Goal: Task Accomplishment & Management: Use online tool/utility

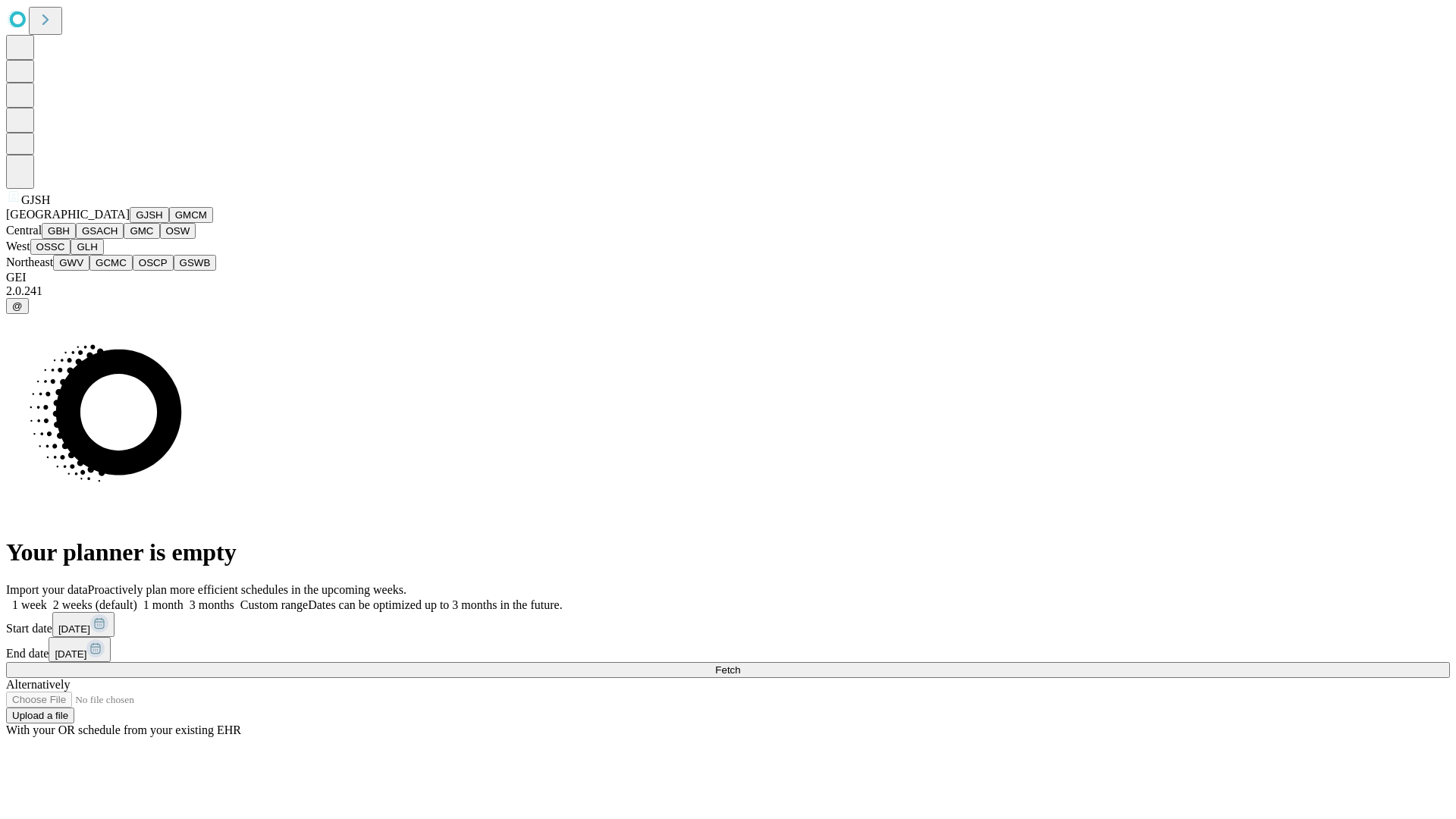
click at [130, 223] on button "GJSH" at bounding box center [150, 215] width 39 height 16
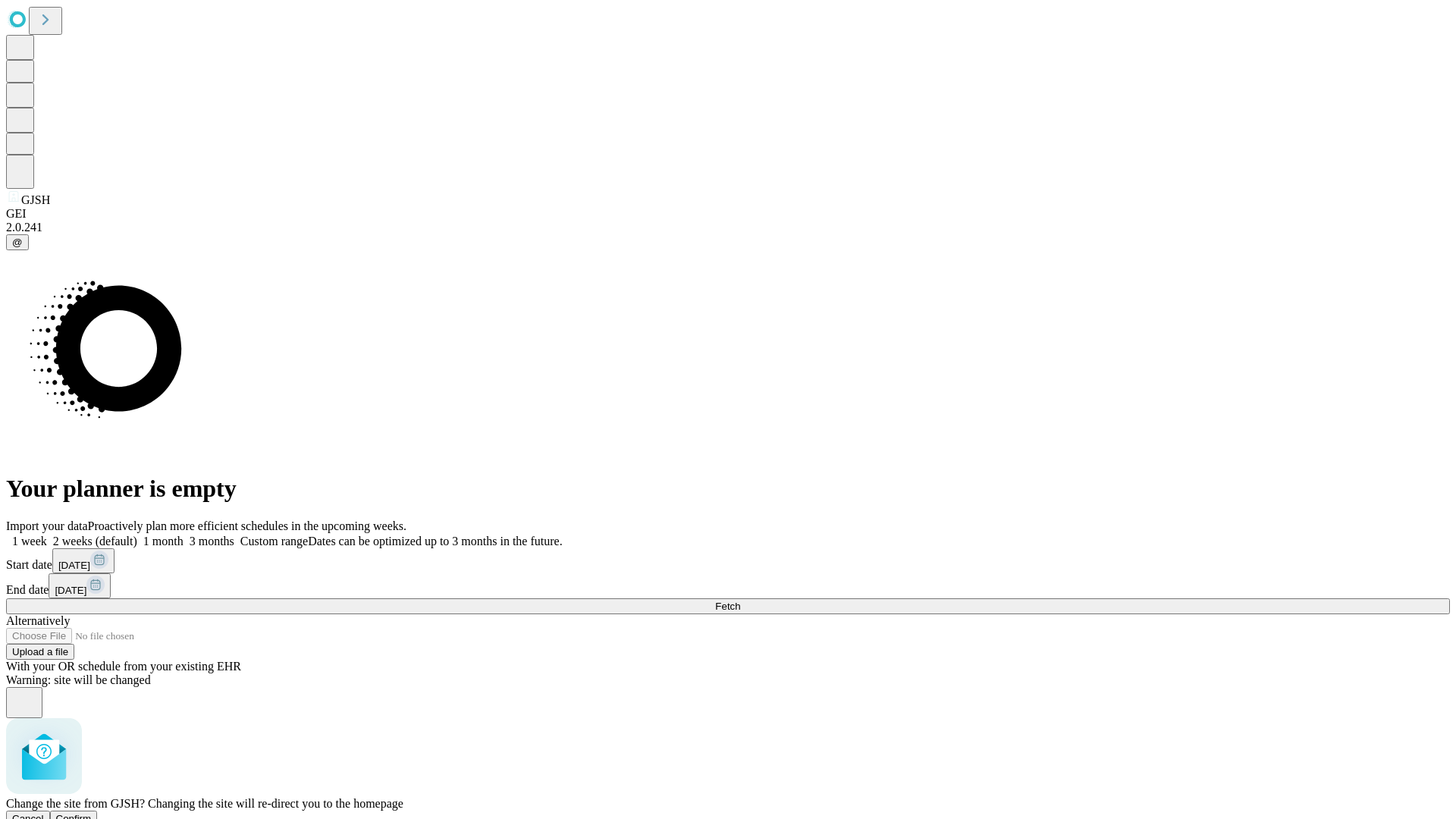
click at [91, 813] on span "Confirm" at bounding box center [74, 818] width 36 height 12
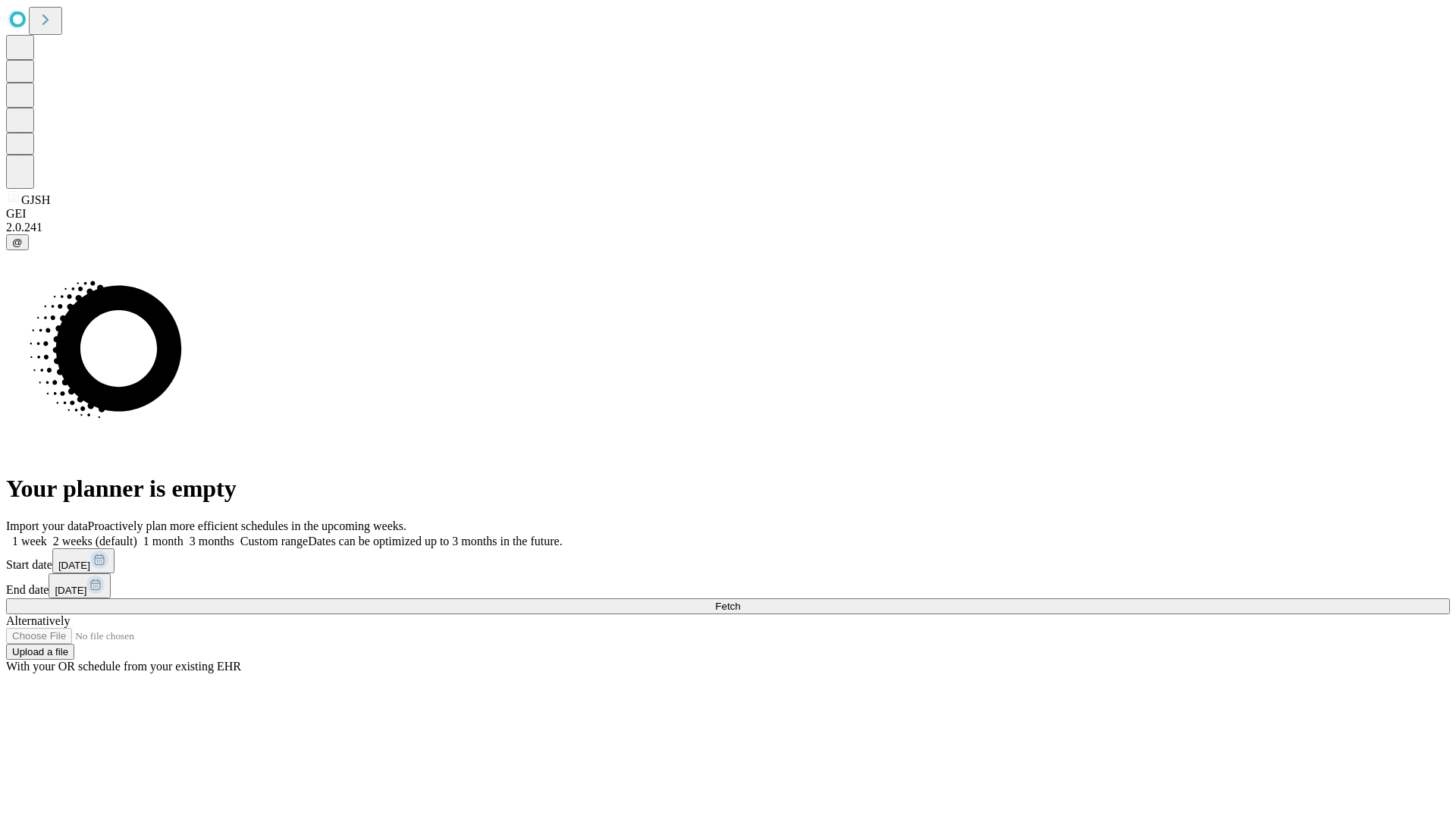
click at [137, 535] on label "2 weeks (default)" at bounding box center [91, 541] width 91 height 13
click at [740, 601] on span "Fetch" at bounding box center [727, 606] width 25 height 12
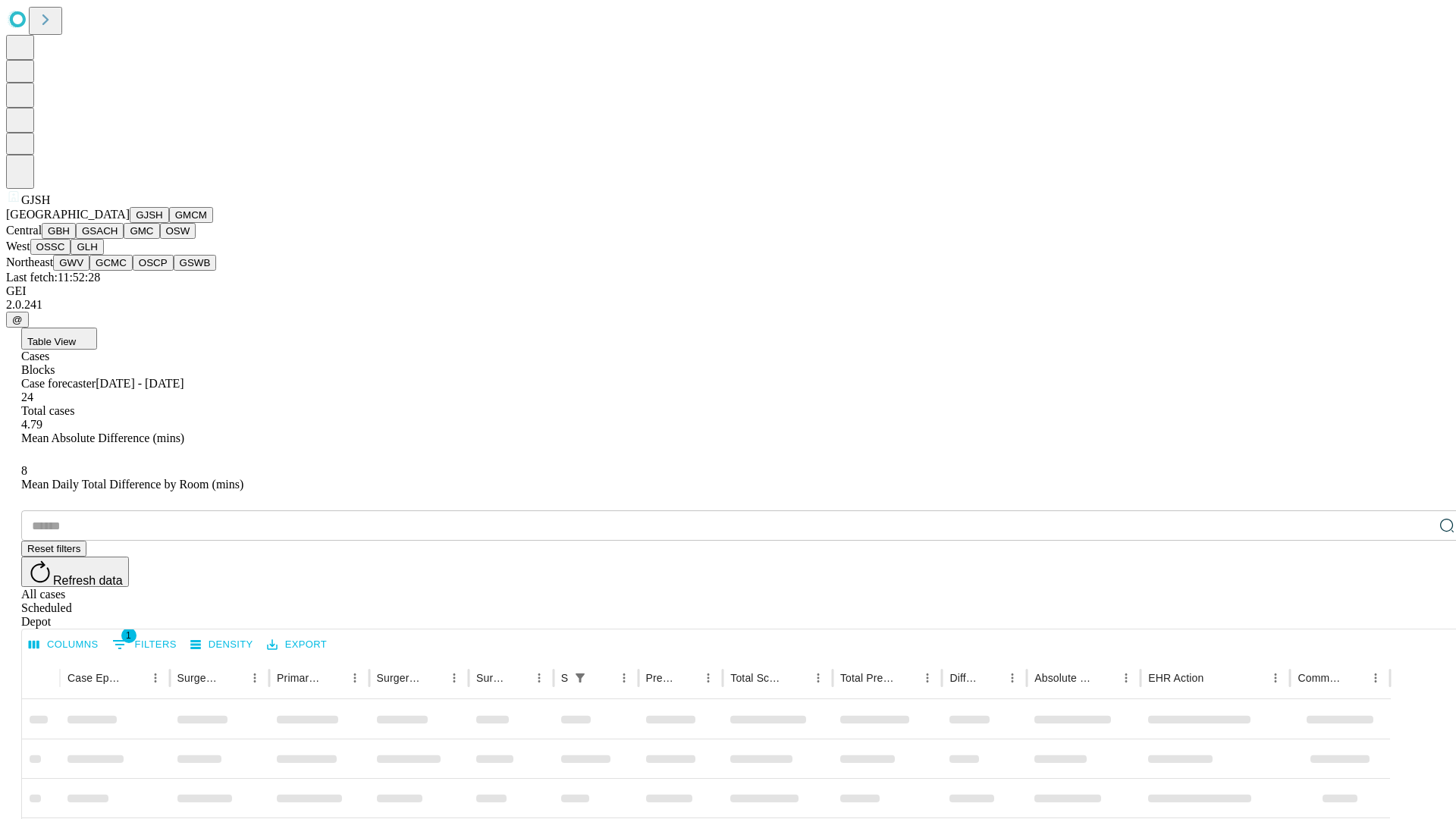
click at [169, 223] on button "GMCM" at bounding box center [191, 215] width 44 height 16
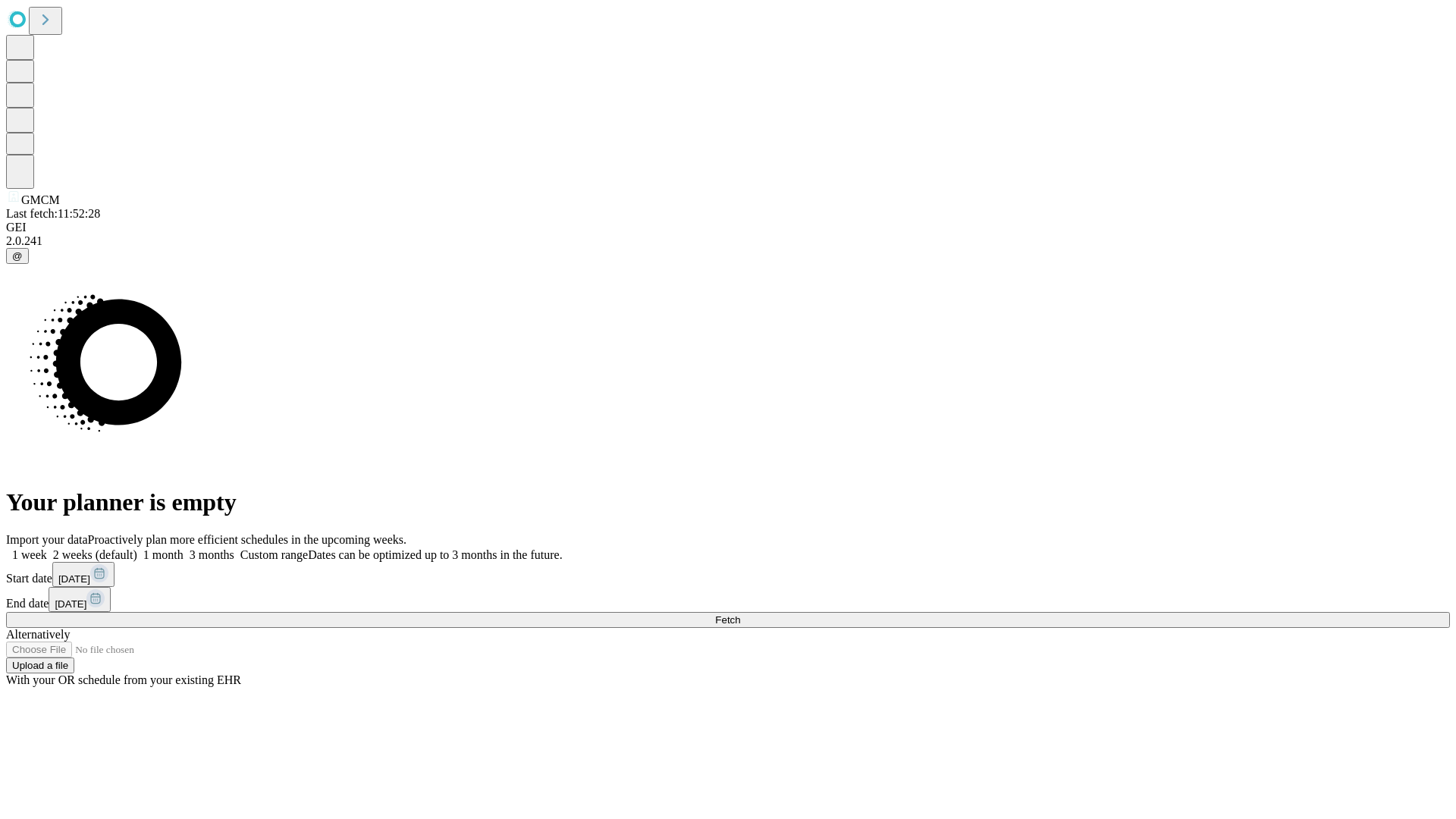
click at [137, 548] on label "2 weeks (default)" at bounding box center [91, 554] width 91 height 13
click at [740, 614] on span "Fetch" at bounding box center [727, 620] width 25 height 12
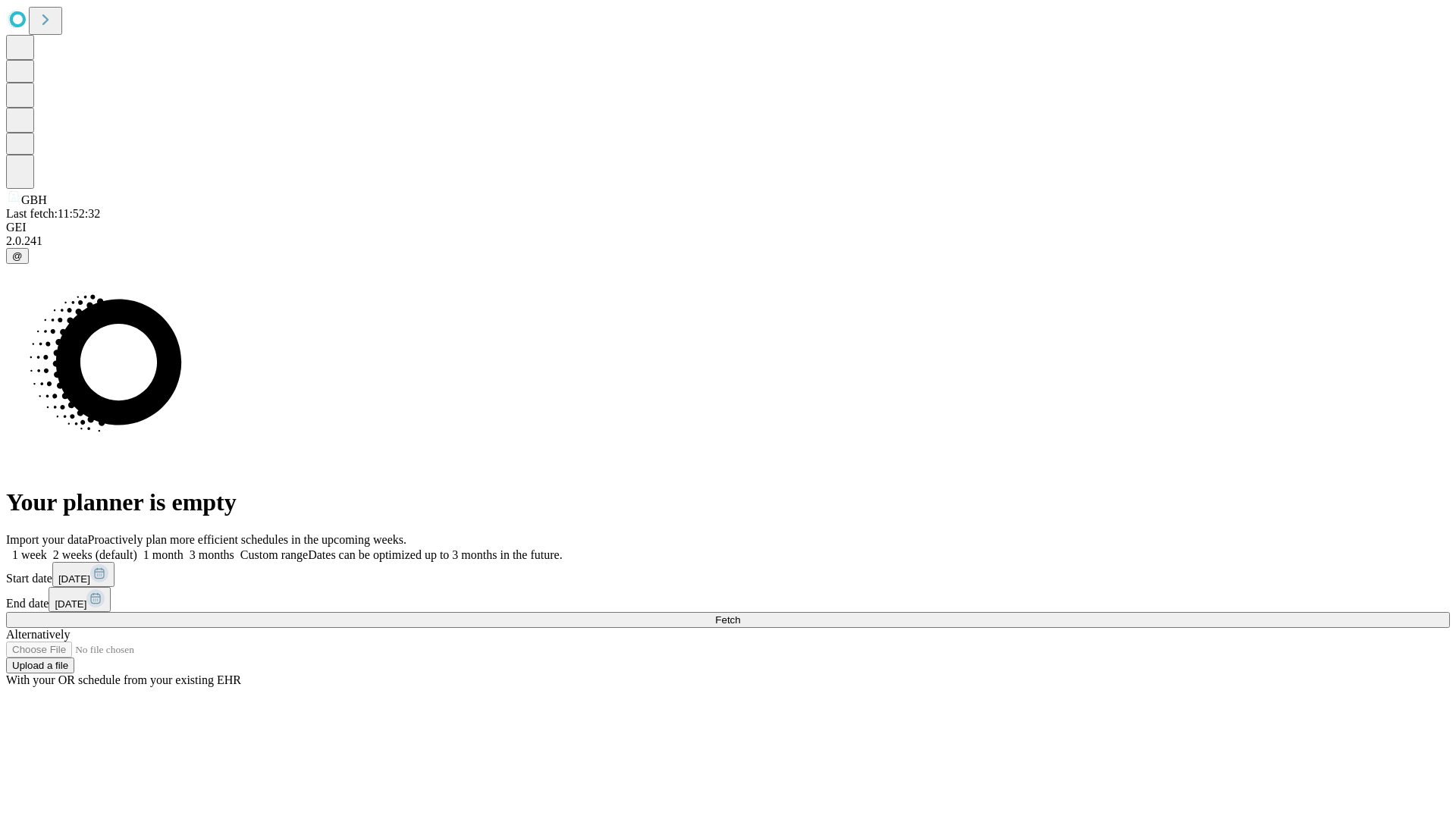
click at [137, 548] on label "2 weeks (default)" at bounding box center [91, 554] width 91 height 13
click at [740, 614] on span "Fetch" at bounding box center [727, 620] width 25 height 12
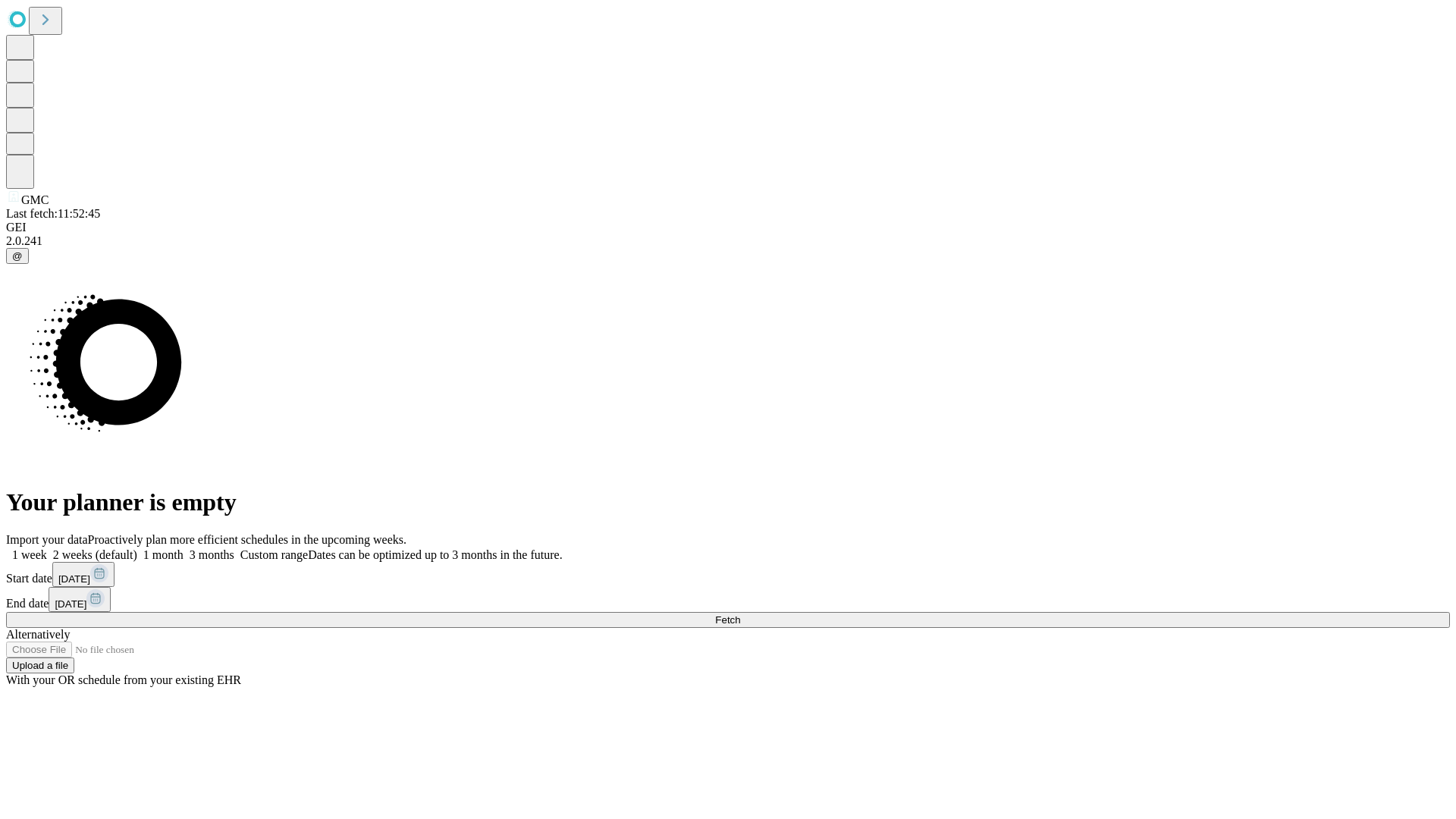
click at [137, 548] on label "2 weeks (default)" at bounding box center [91, 554] width 91 height 13
click at [740, 614] on span "Fetch" at bounding box center [727, 620] width 25 height 12
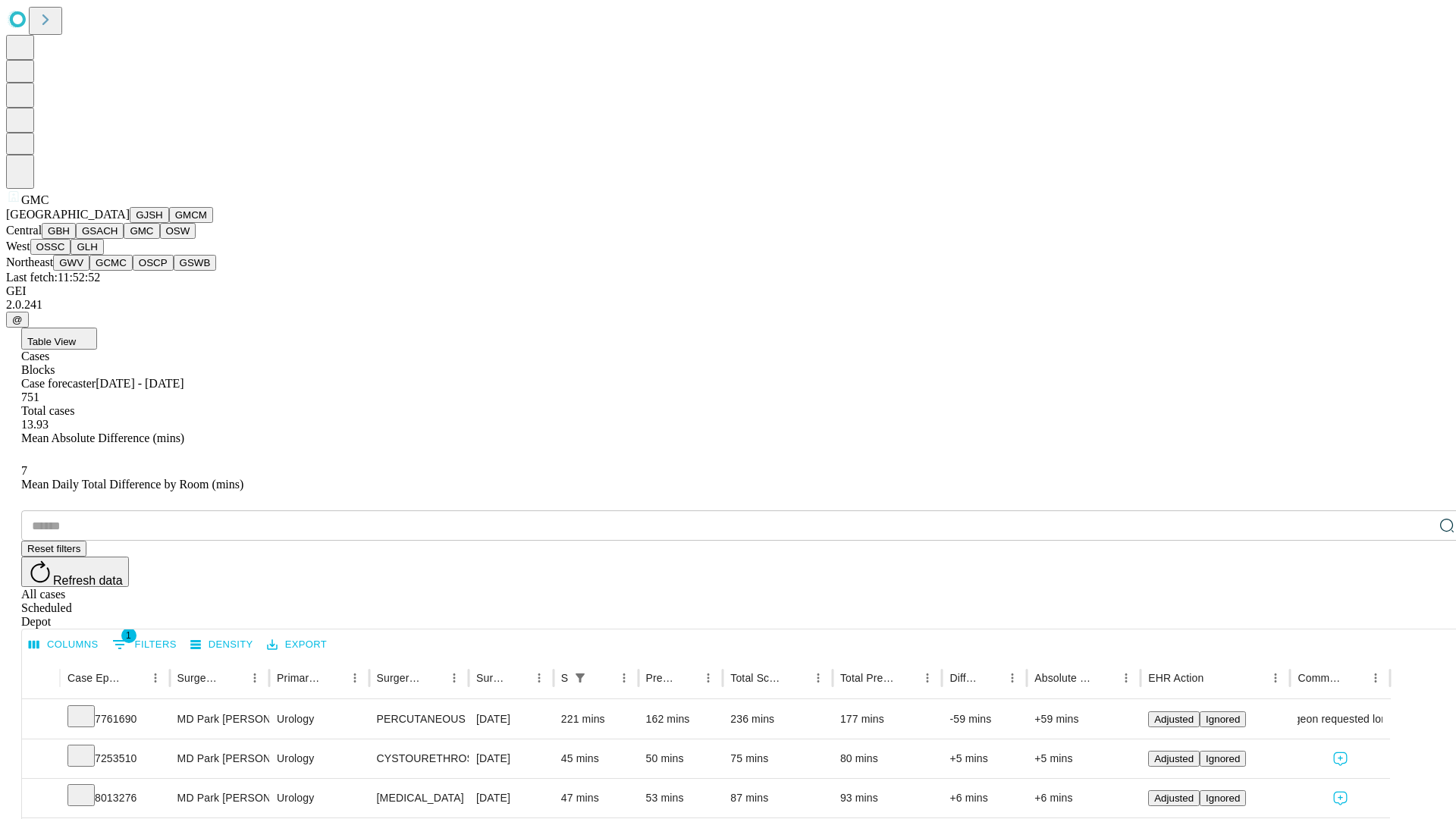
click at [160, 239] on button "OSW" at bounding box center [178, 231] width 37 height 16
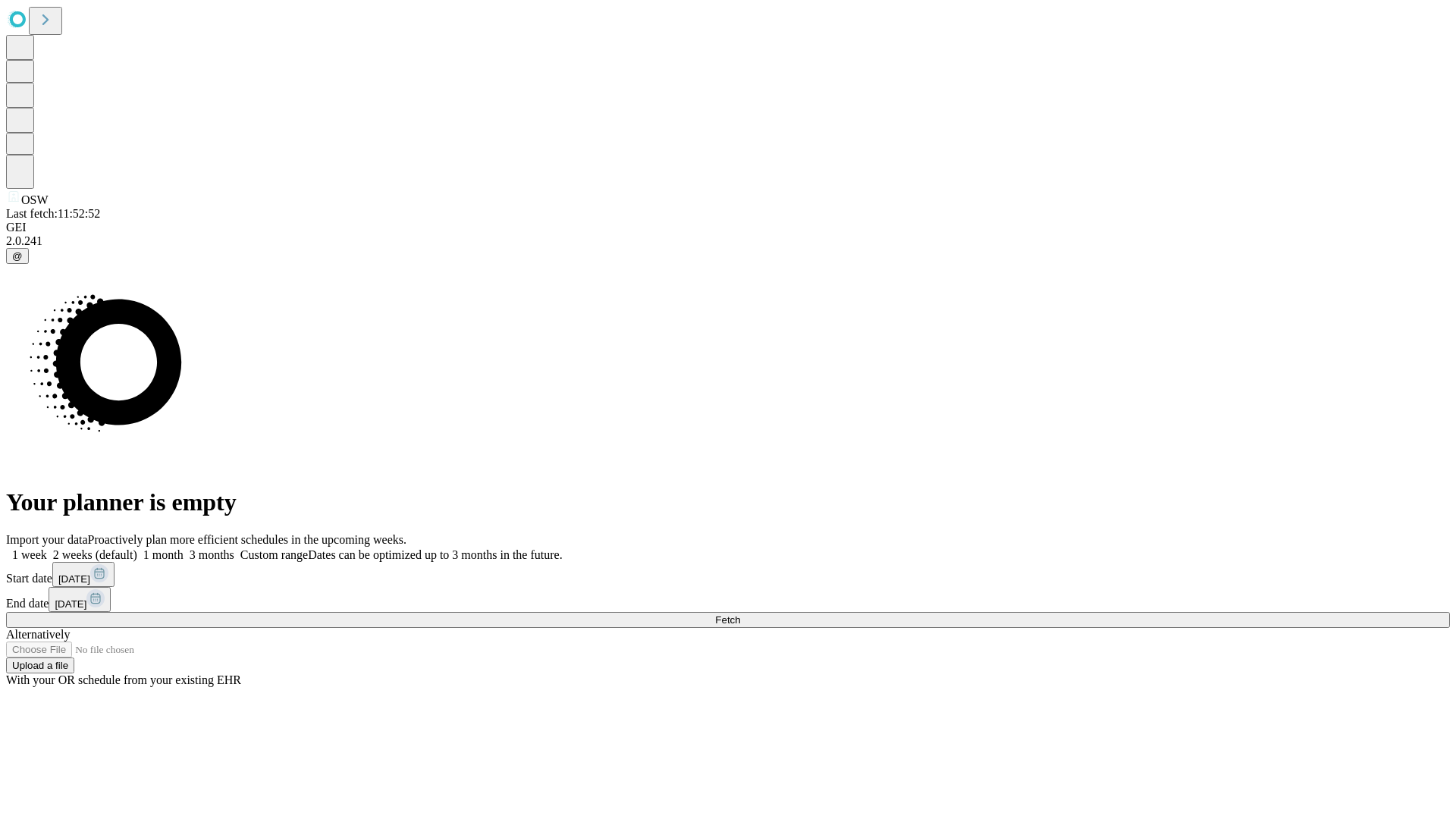
click at [137, 548] on label "2 weeks (default)" at bounding box center [91, 554] width 91 height 13
click at [740, 614] on span "Fetch" at bounding box center [727, 620] width 25 height 12
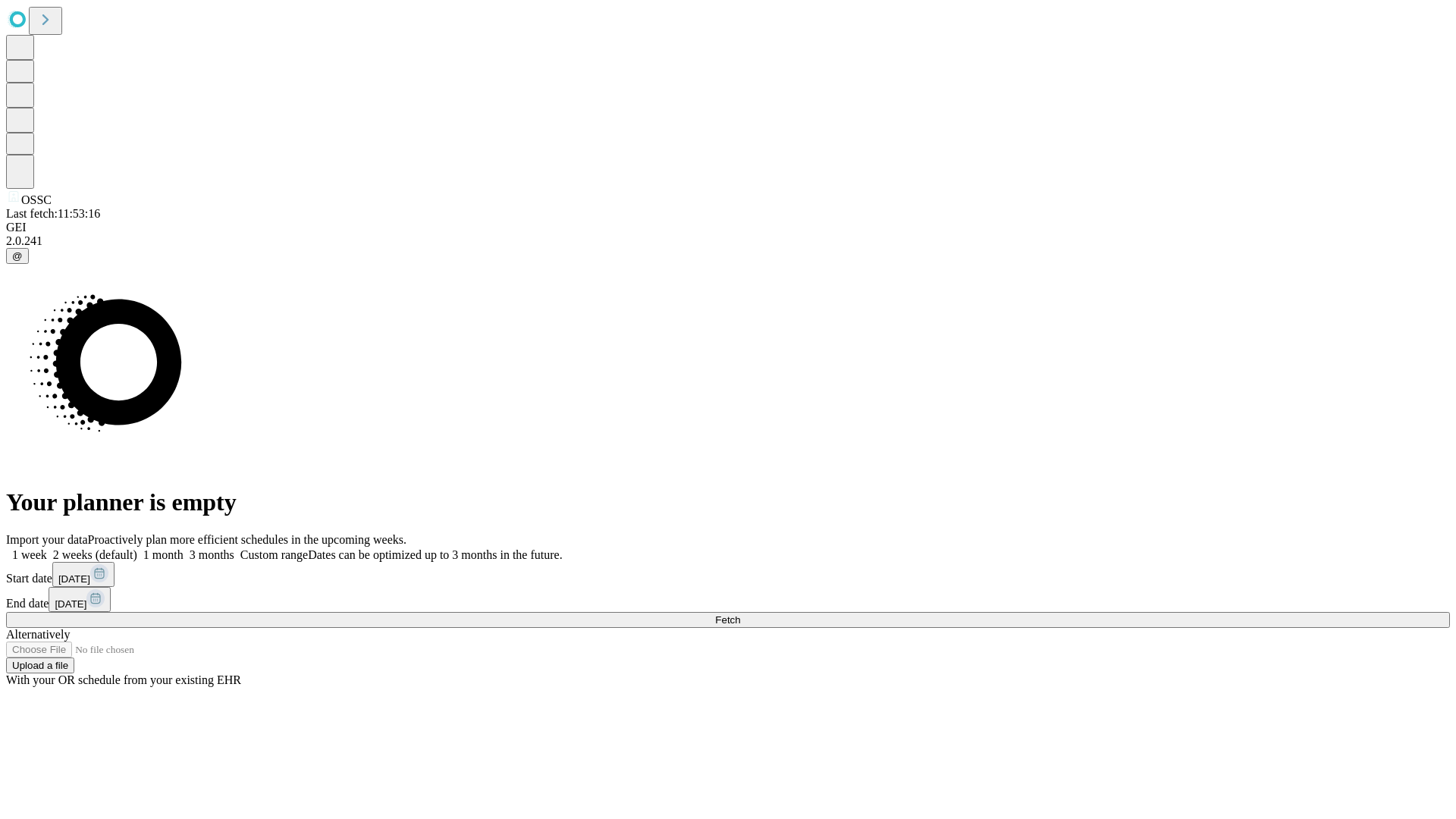
click at [137, 548] on label "2 weeks (default)" at bounding box center [91, 554] width 91 height 13
click at [740, 614] on span "Fetch" at bounding box center [727, 620] width 25 height 12
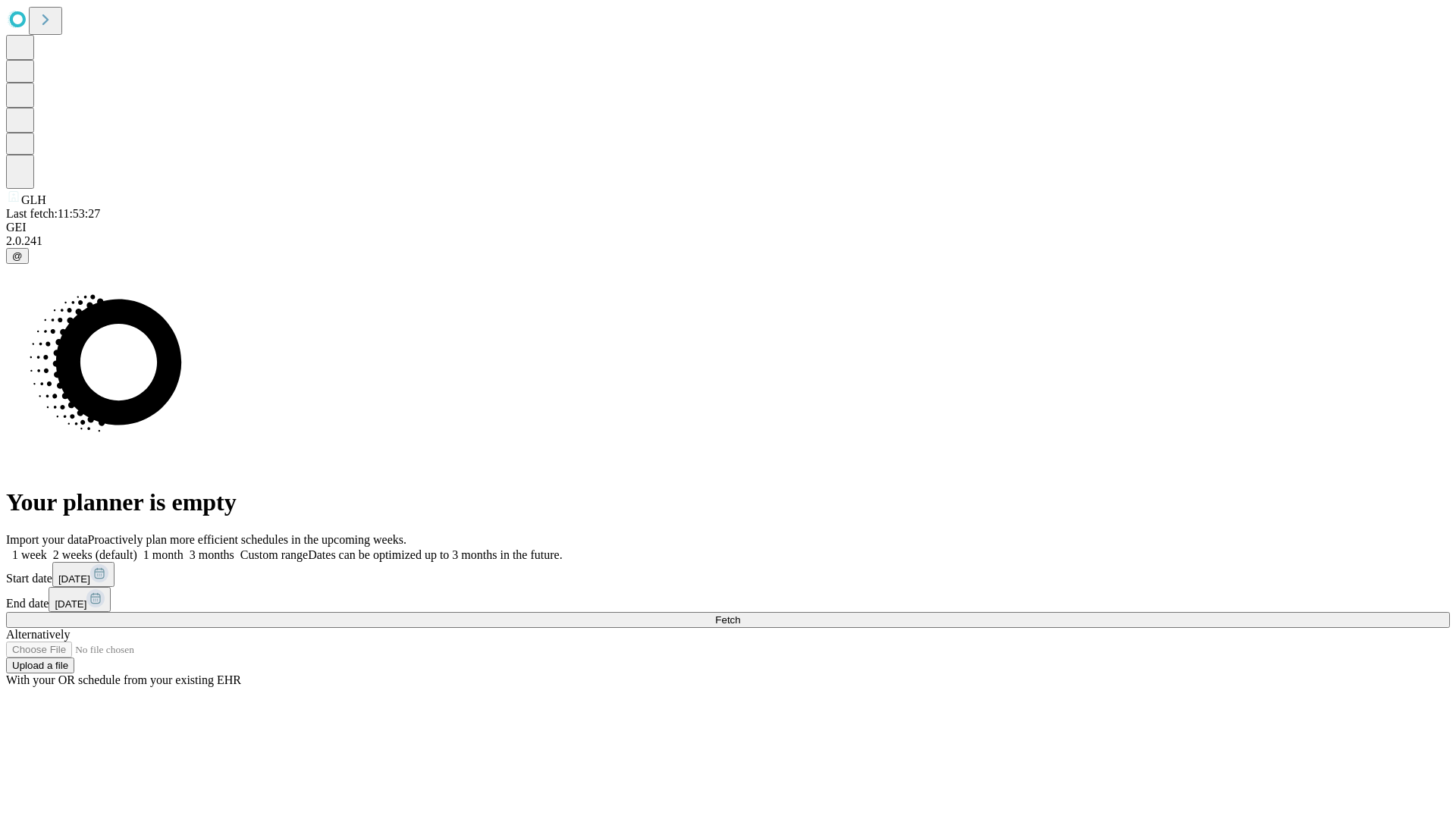
click at [137, 548] on label "2 weeks (default)" at bounding box center [91, 554] width 91 height 13
click at [740, 614] on span "Fetch" at bounding box center [727, 620] width 25 height 12
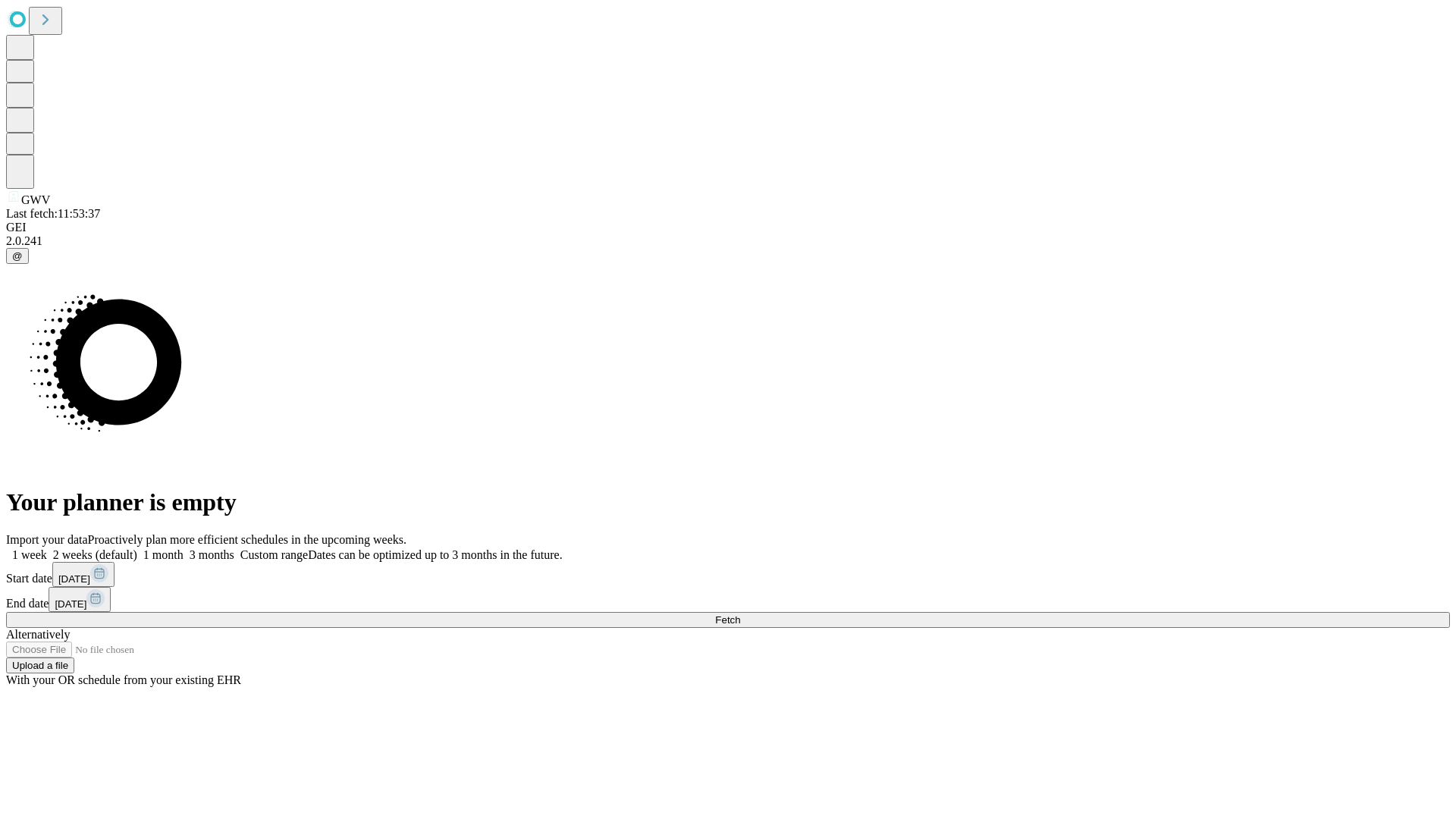
click at [137, 548] on label "2 weeks (default)" at bounding box center [91, 554] width 91 height 13
click at [740, 614] on span "Fetch" at bounding box center [727, 620] width 25 height 12
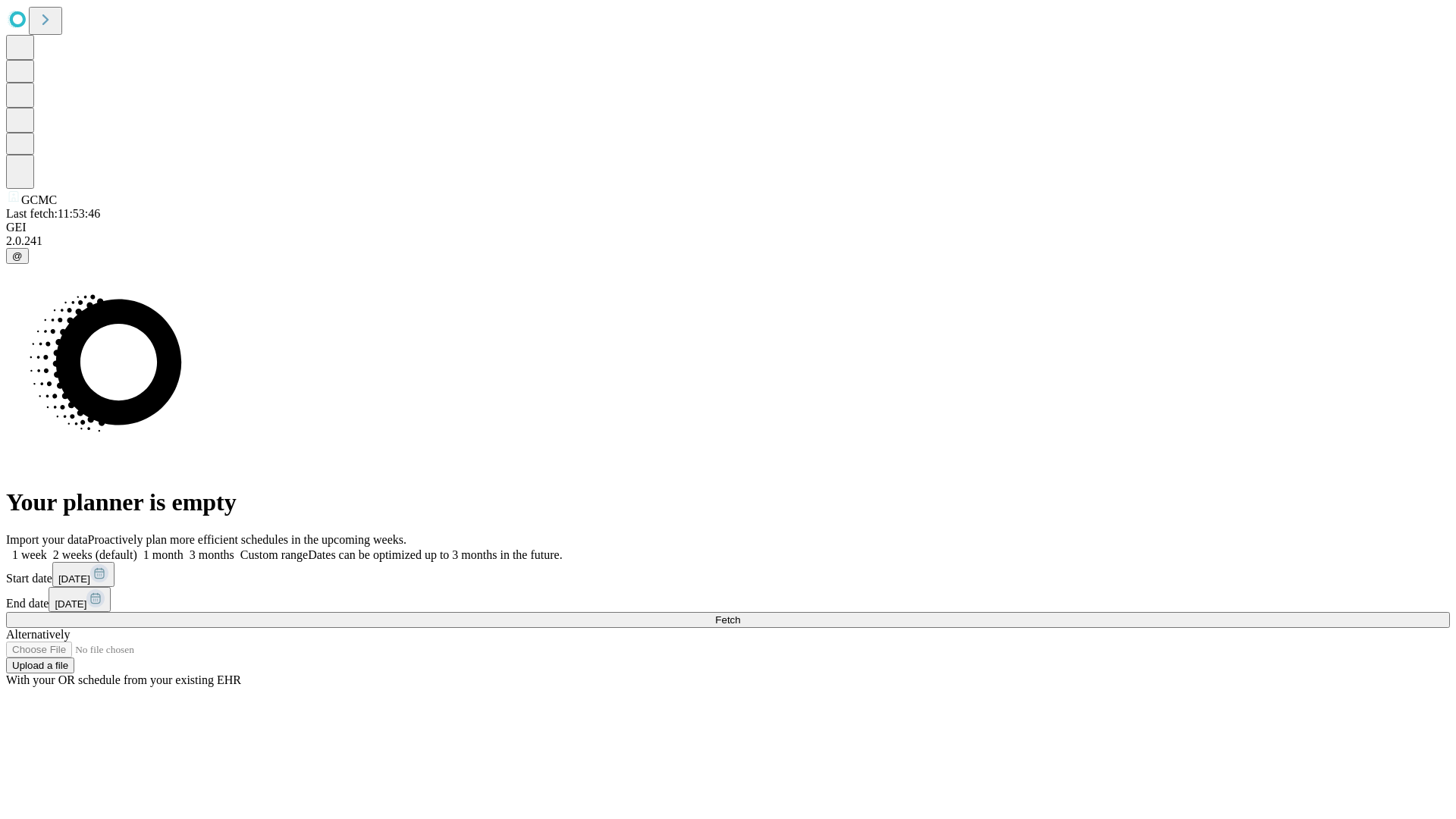
click at [137, 548] on label "2 weeks (default)" at bounding box center [91, 554] width 91 height 13
click at [740, 614] on span "Fetch" at bounding box center [727, 620] width 25 height 12
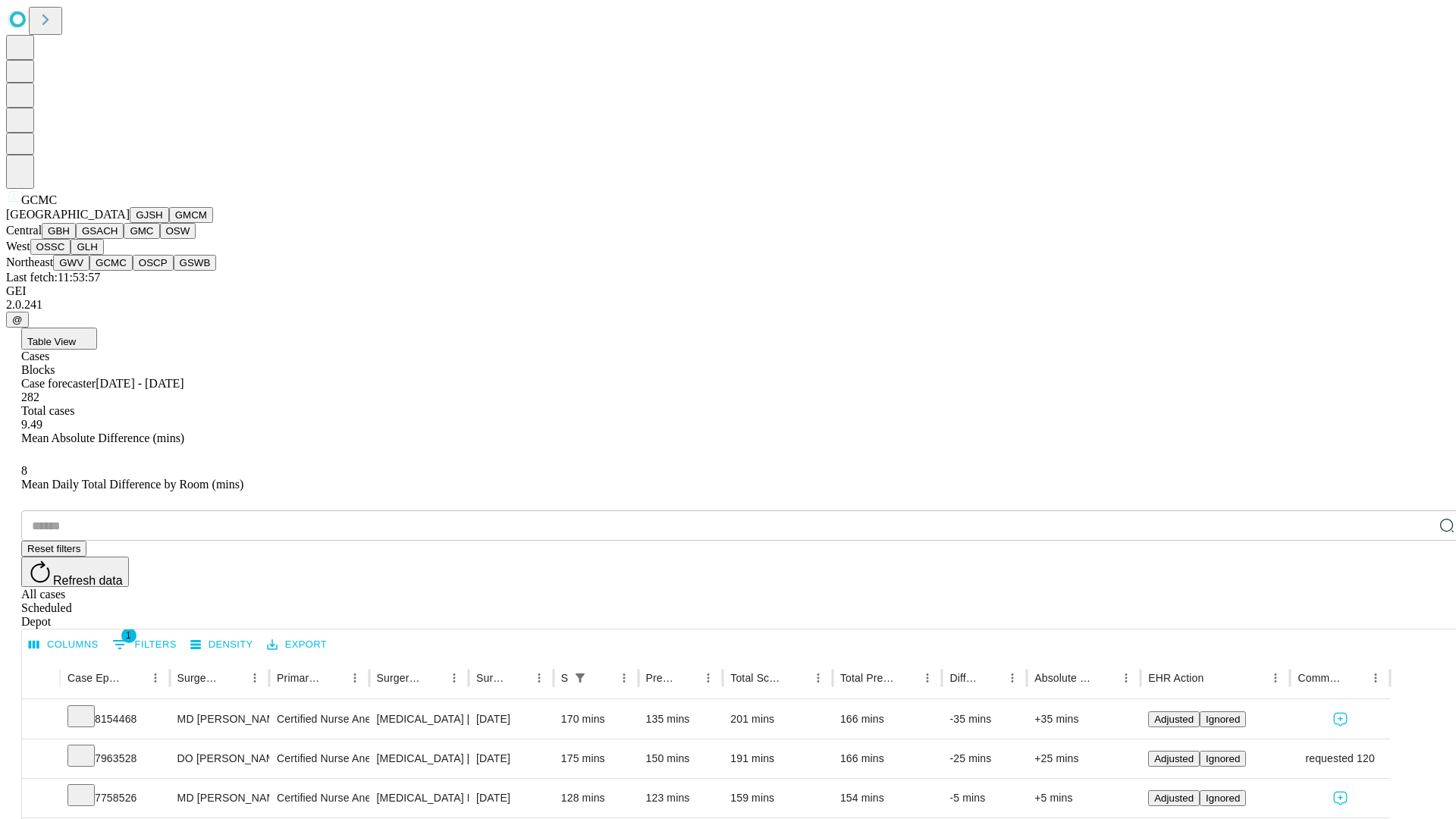
click at [133, 271] on button "OSCP" at bounding box center [153, 263] width 41 height 16
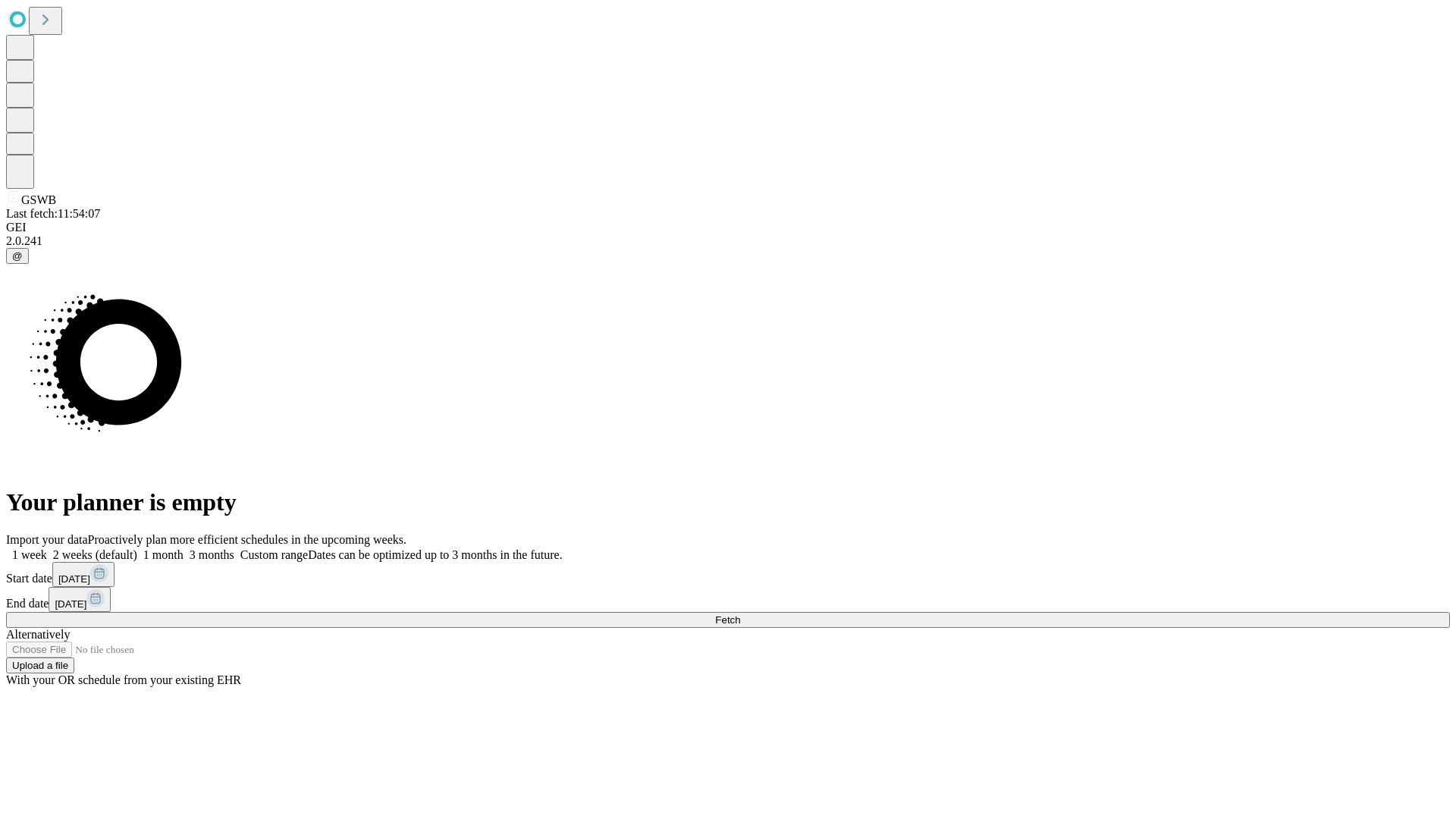
click at [137, 548] on label "2 weeks (default)" at bounding box center [91, 554] width 91 height 13
click at [740, 614] on span "Fetch" at bounding box center [727, 620] width 25 height 12
